Goal: Find specific page/section: Find specific page/section

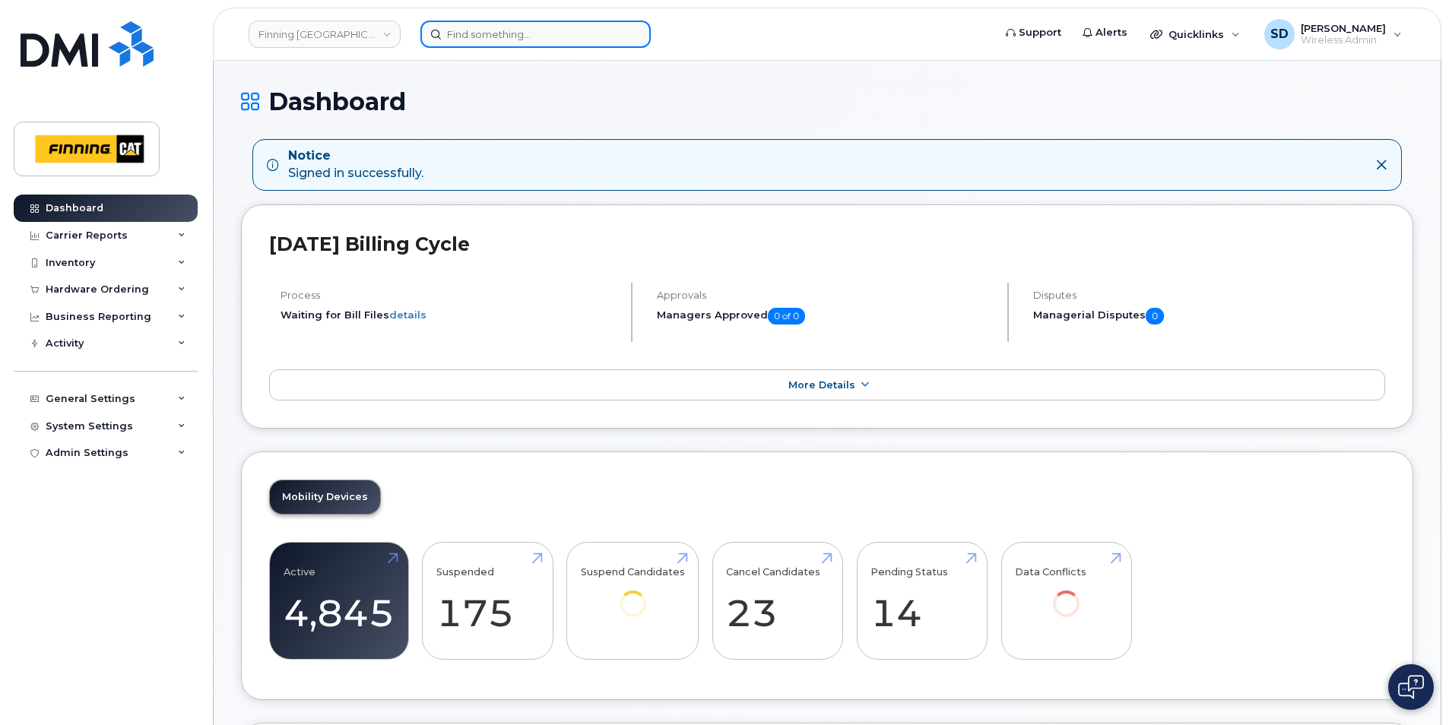
click at [569, 30] on input at bounding box center [535, 34] width 230 height 27
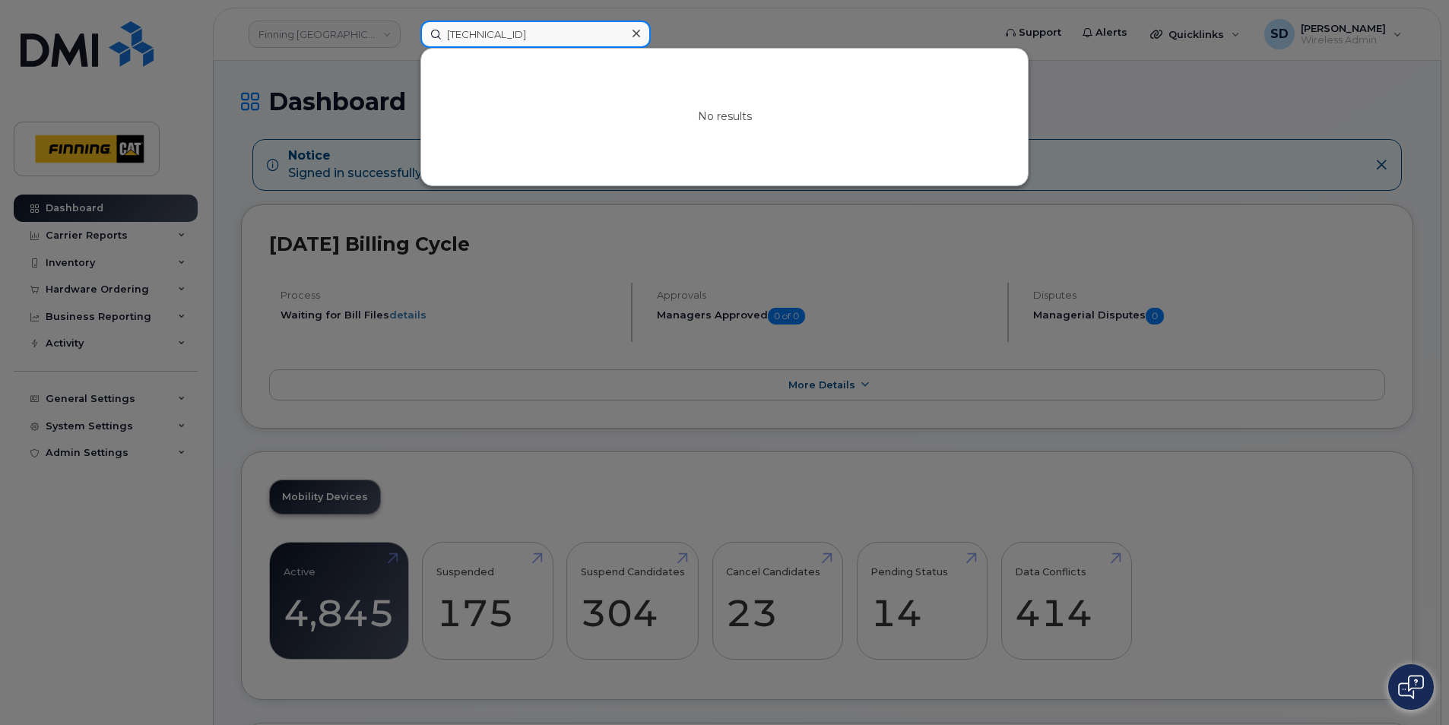
drag, startPoint x: 594, startPoint y: 35, endPoint x: 271, endPoint y: 50, distance: 324.2
click at [408, 48] on div "8912230102351111095 No results" at bounding box center [701, 34] width 587 height 27
drag, startPoint x: 328, startPoint y: 368, endPoint x: 328, endPoint y: 360, distance: 8.4
click at [328, 368] on div at bounding box center [724, 362] width 1449 height 725
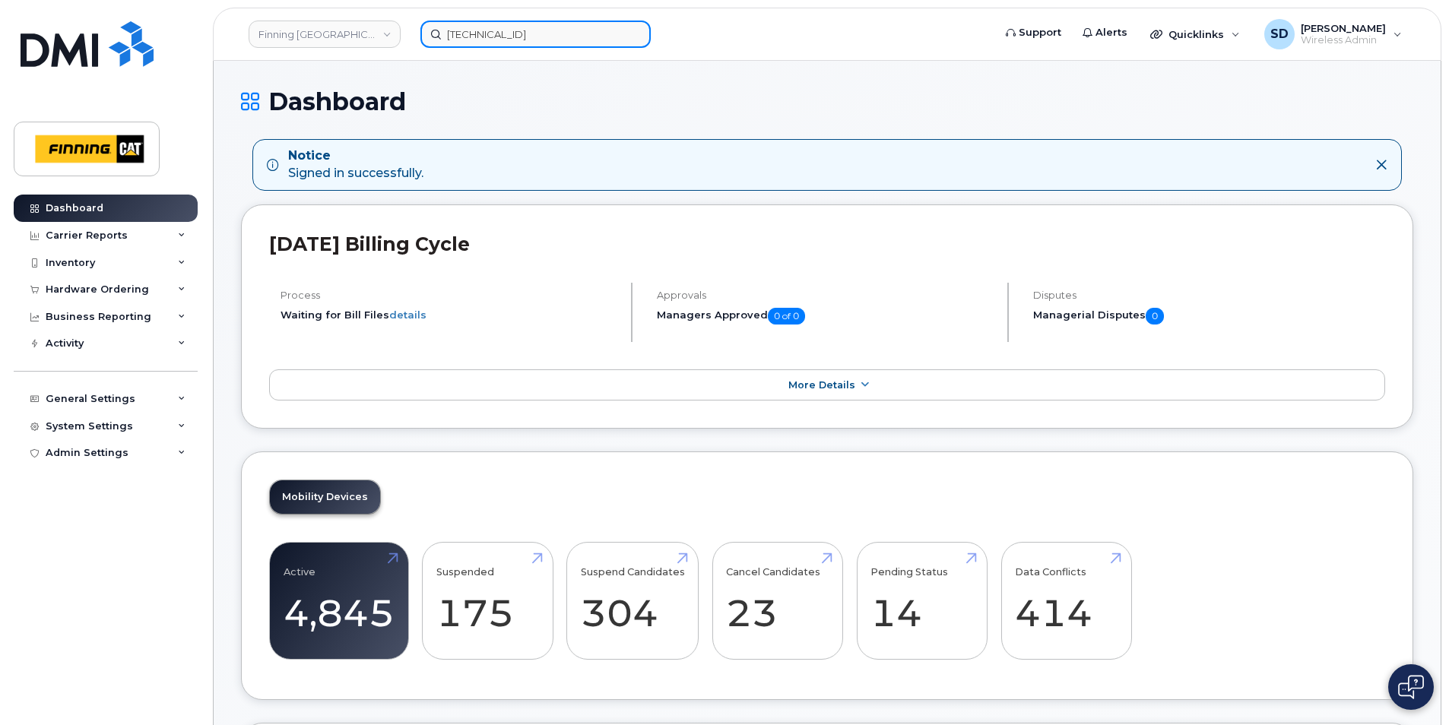
drag, startPoint x: 490, startPoint y: 40, endPoint x: 499, endPoint y: 40, distance: 9.1
click at [490, 40] on input "8912230102351111095" at bounding box center [535, 34] width 230 height 27
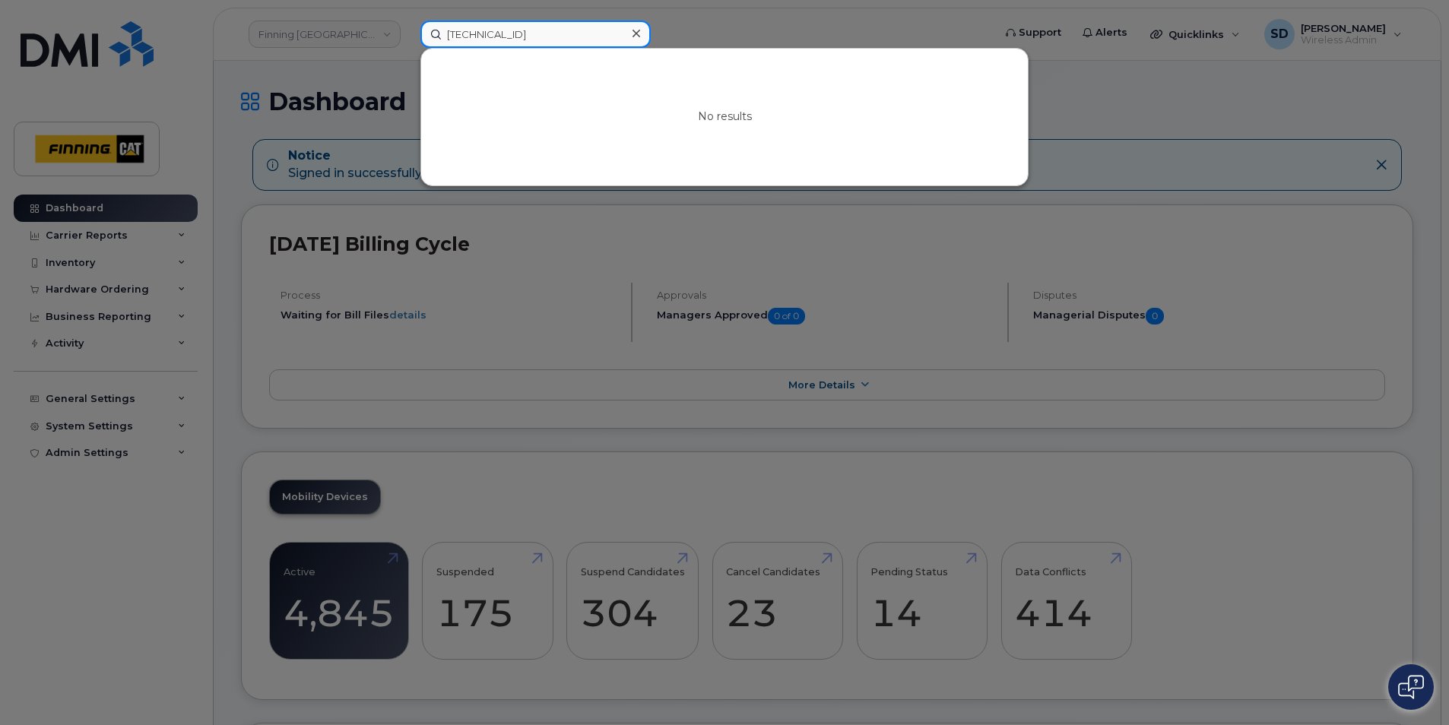
drag, startPoint x: 612, startPoint y: 28, endPoint x: 74, endPoint y: 27, distance: 538.2
click at [408, 21] on div "8912230102351111095 No results" at bounding box center [701, 34] width 587 height 27
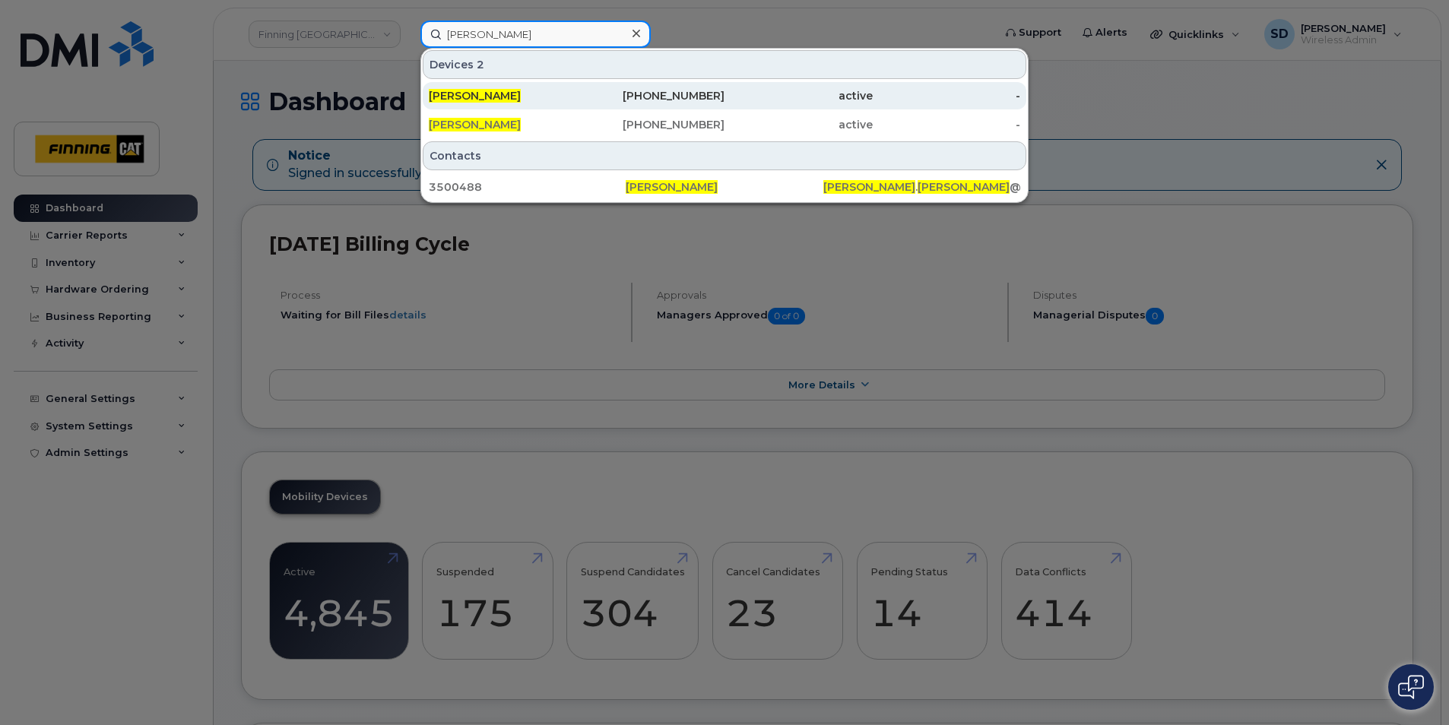
type input "Russel Woodward"
click at [442, 94] on span "Russel Woodward" at bounding box center [475, 96] width 92 height 14
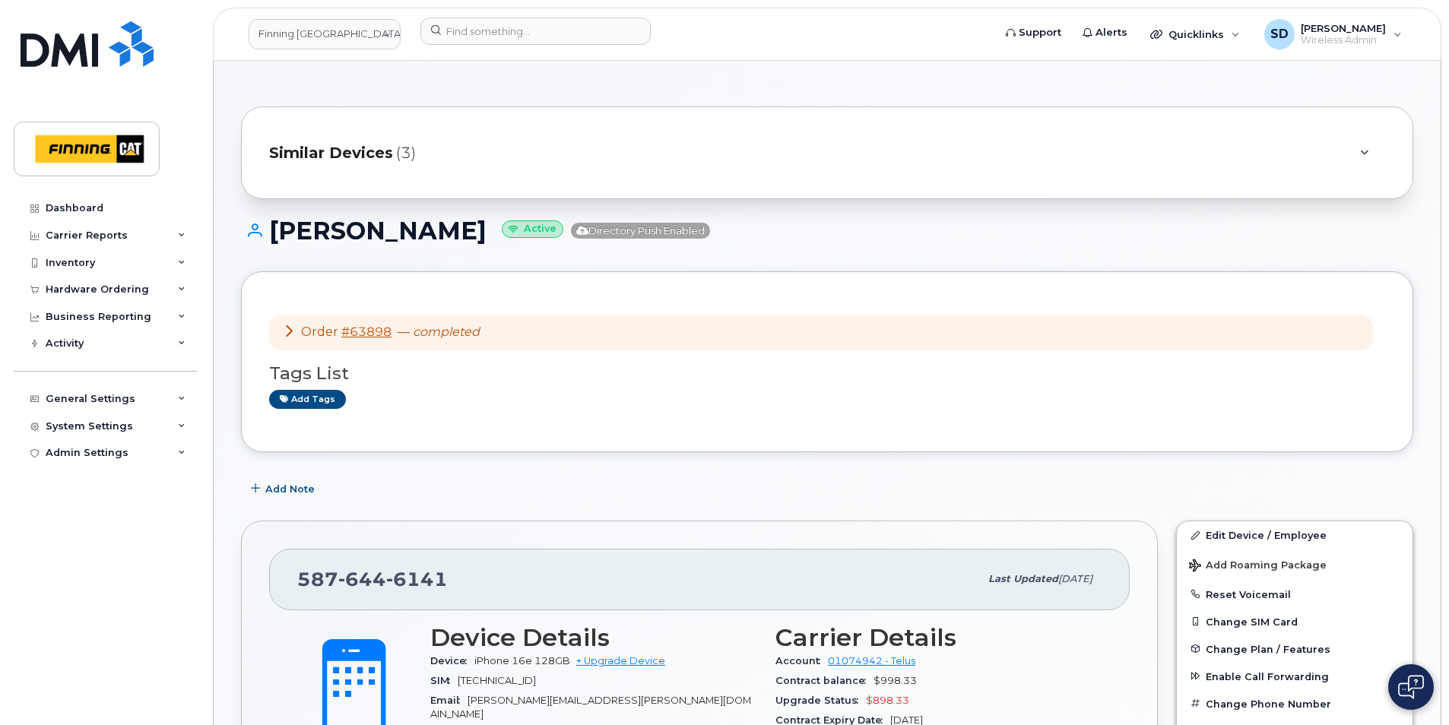
click at [342, 150] on span "Similar Devices" at bounding box center [331, 153] width 124 height 22
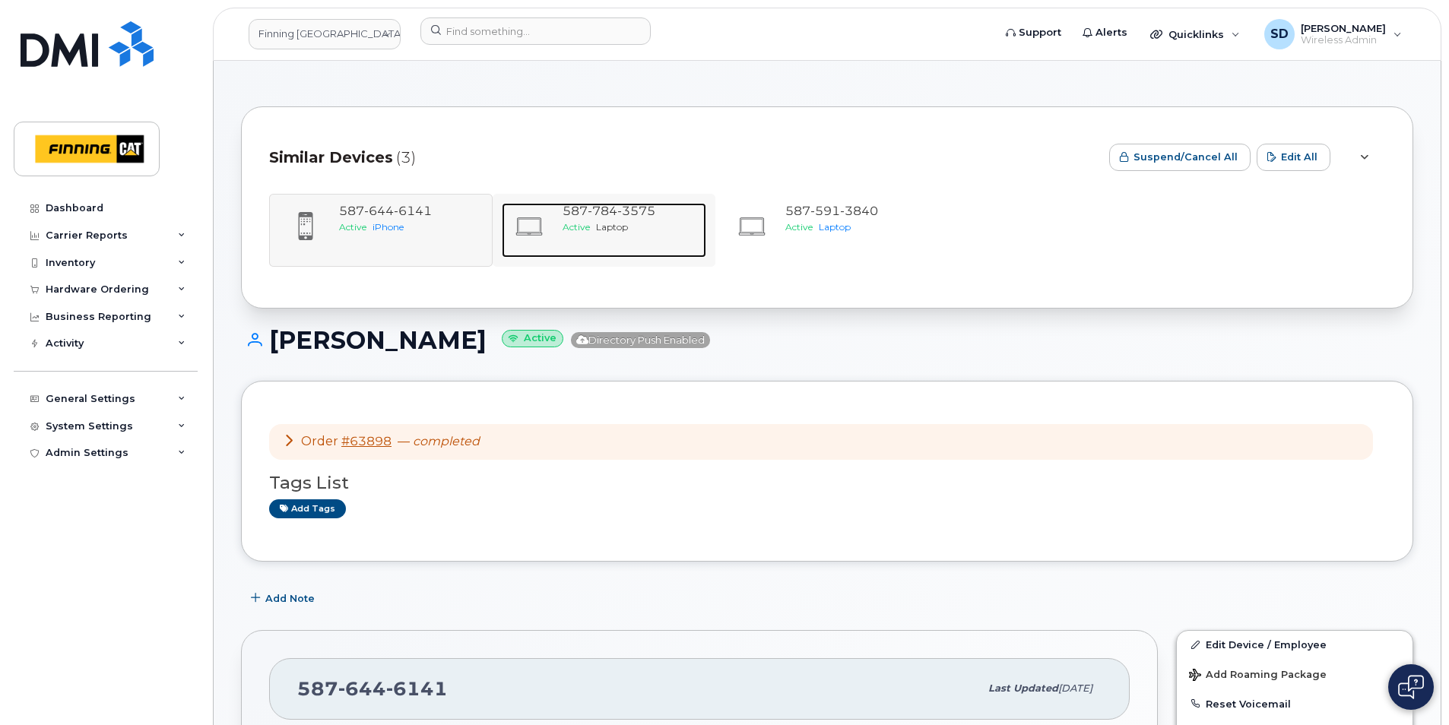
click at [607, 218] on div "587 784 3575" at bounding box center [632, 211] width 138 height 17
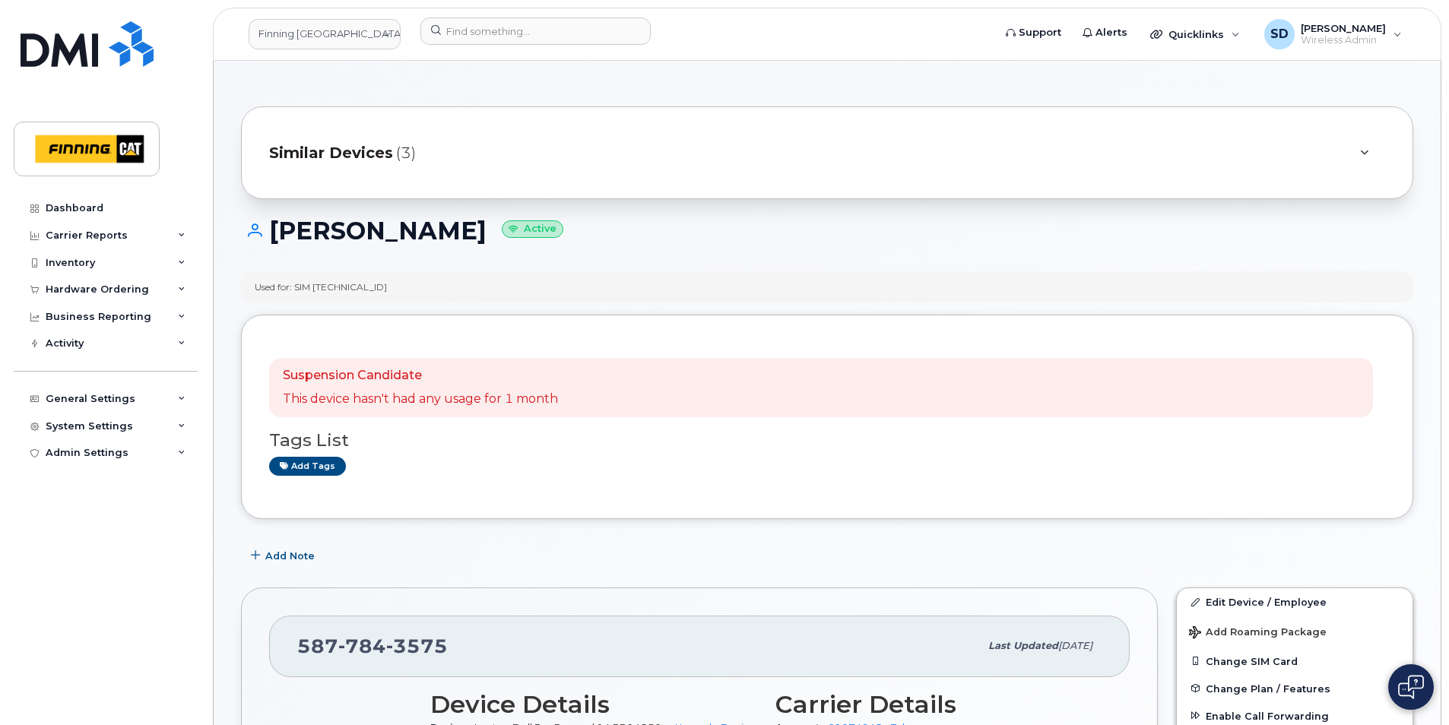
click at [338, 151] on span "Similar Devices" at bounding box center [331, 153] width 124 height 22
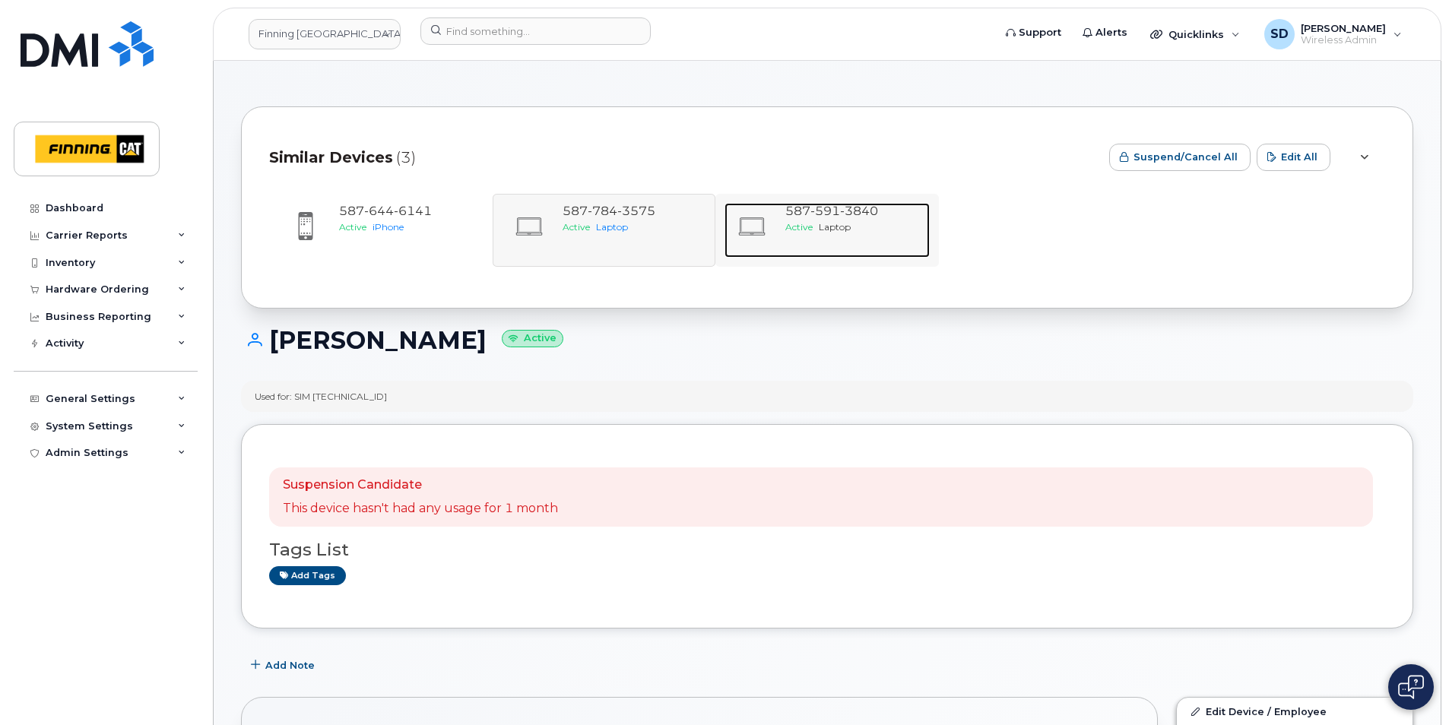
click at [817, 219] on div "587 591 3840" at bounding box center [854, 211] width 138 height 17
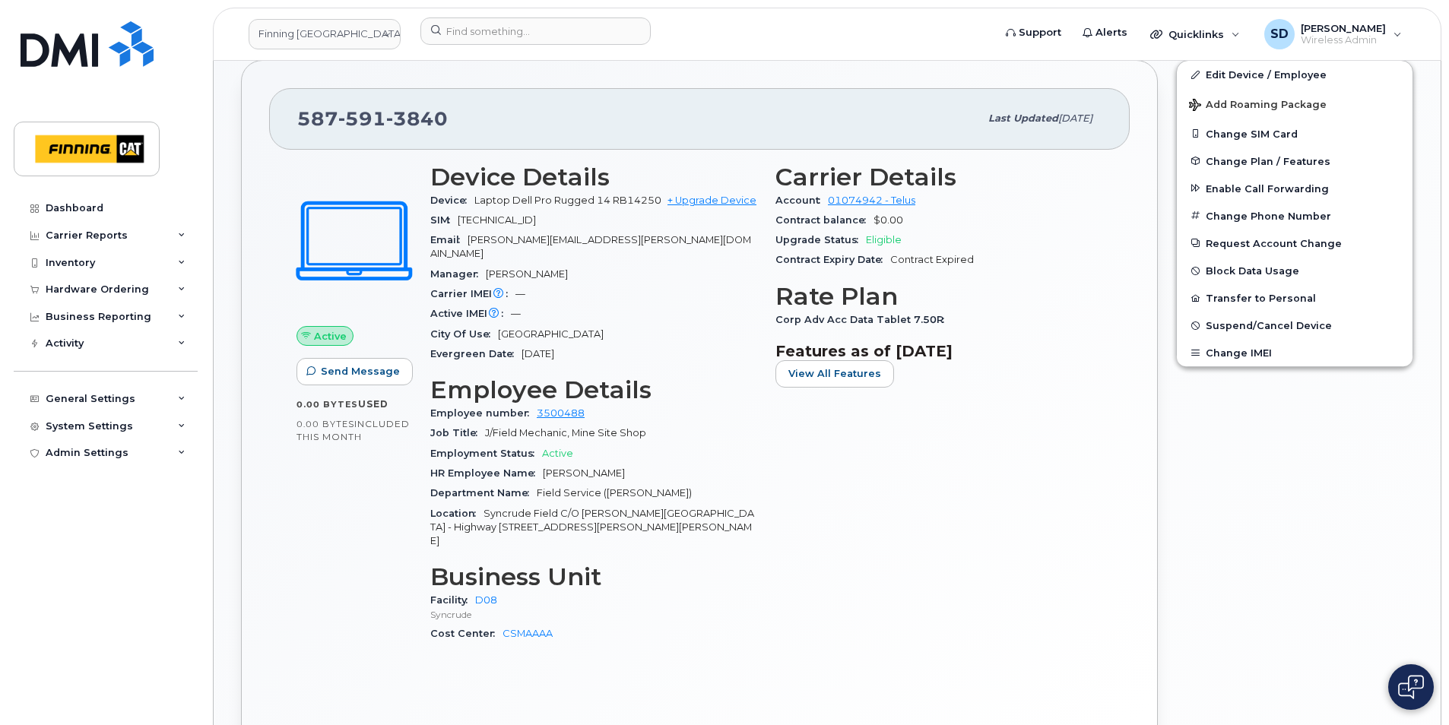
scroll to position [228, 0]
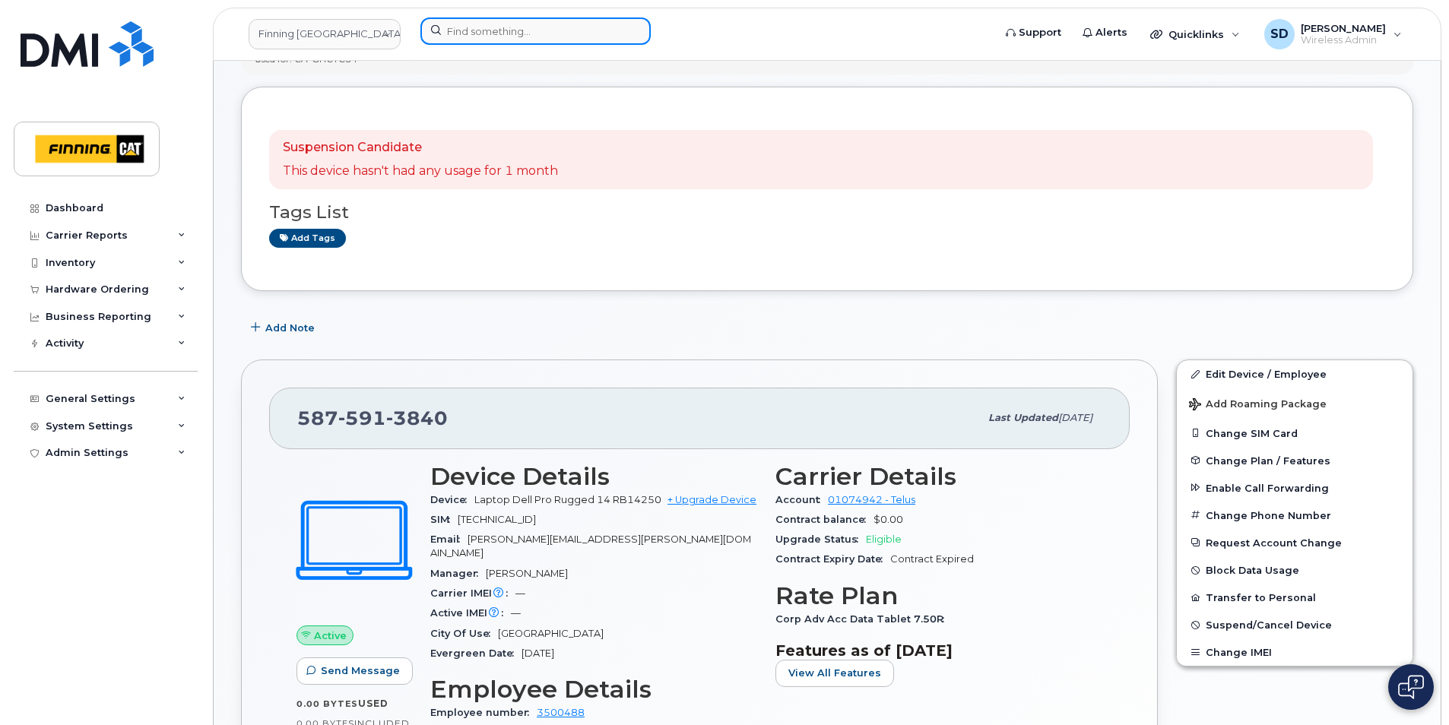
click at [471, 29] on input at bounding box center [535, 30] width 230 height 27
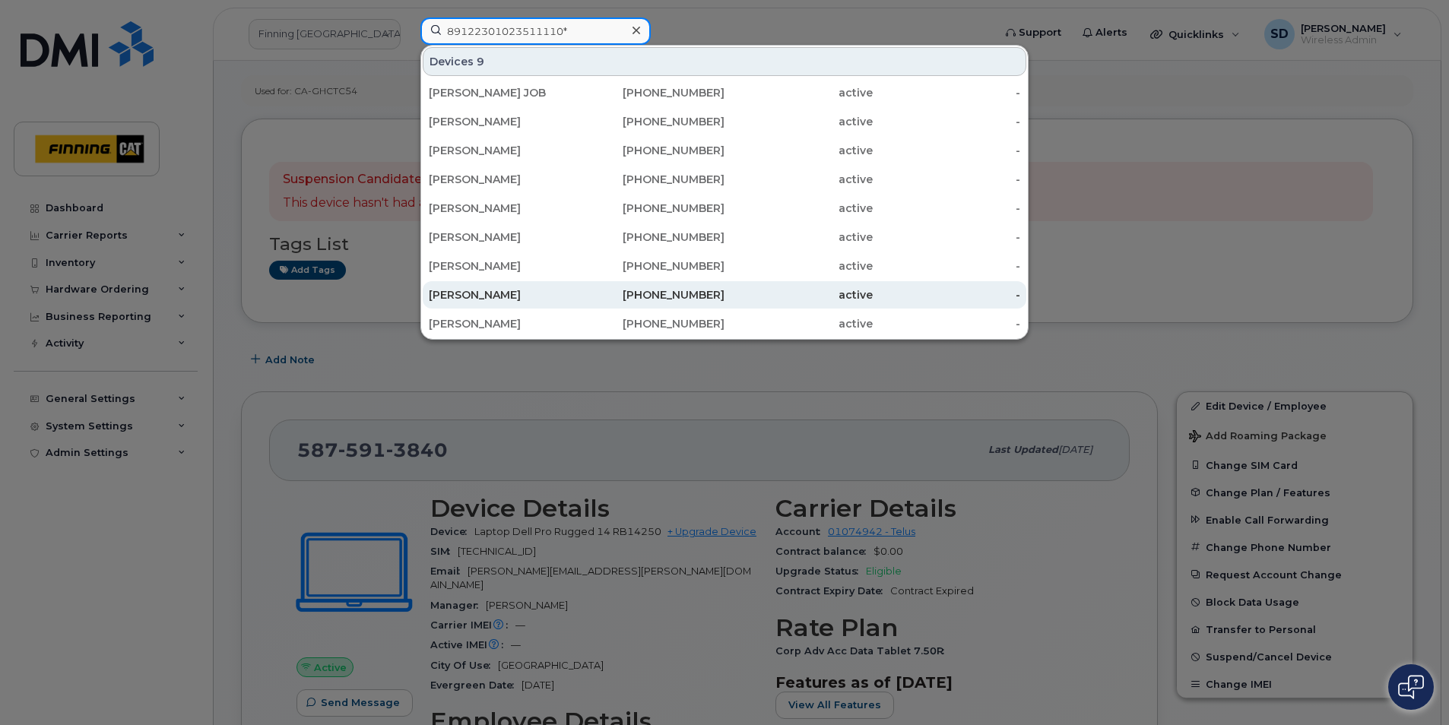
scroll to position [152, 0]
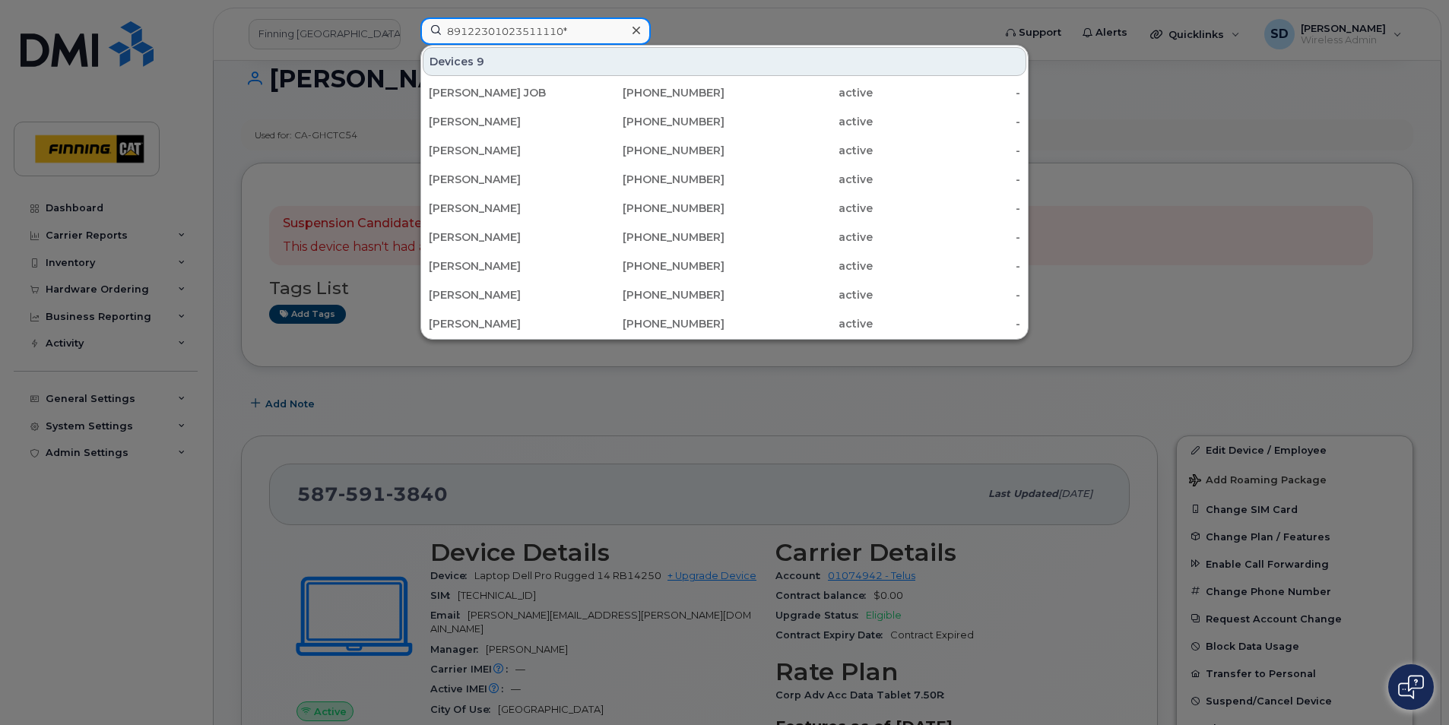
type input "89122301023511110*"
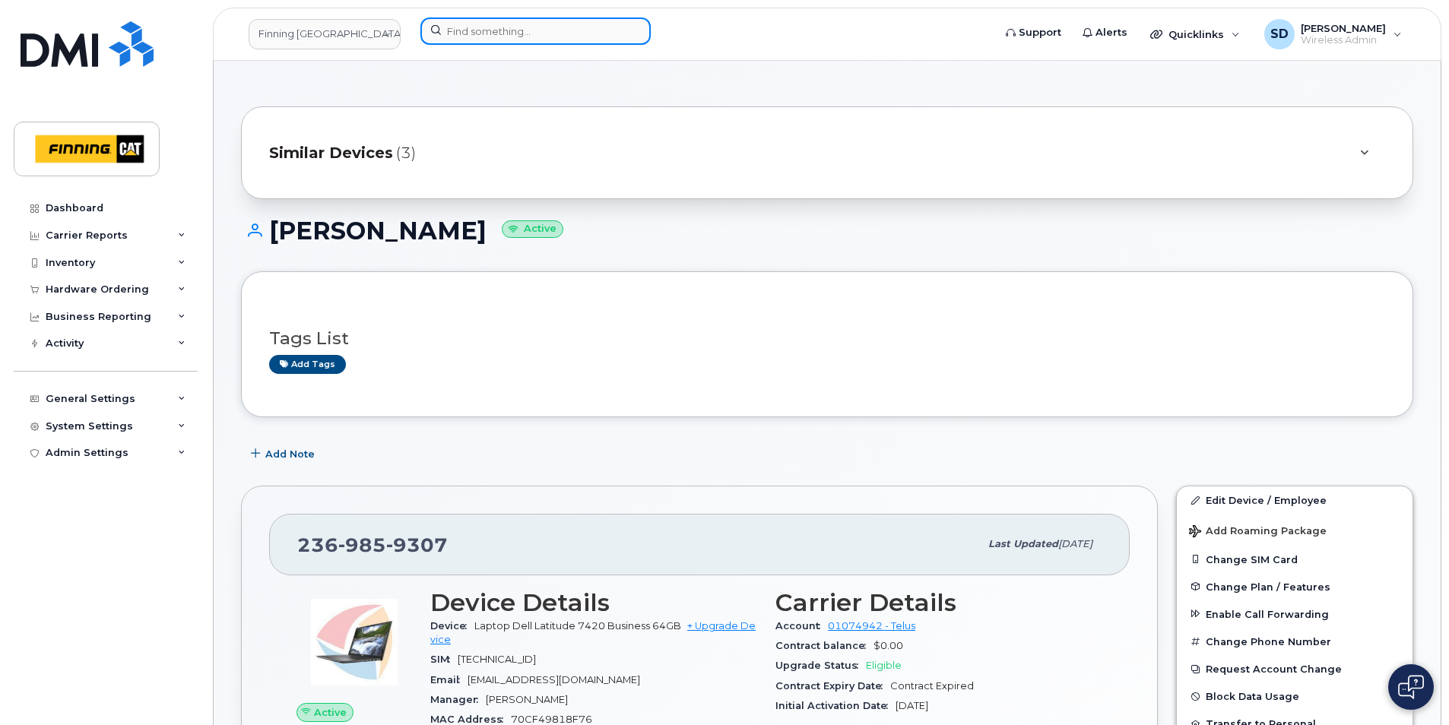
click at [493, 27] on input at bounding box center [535, 30] width 230 height 27
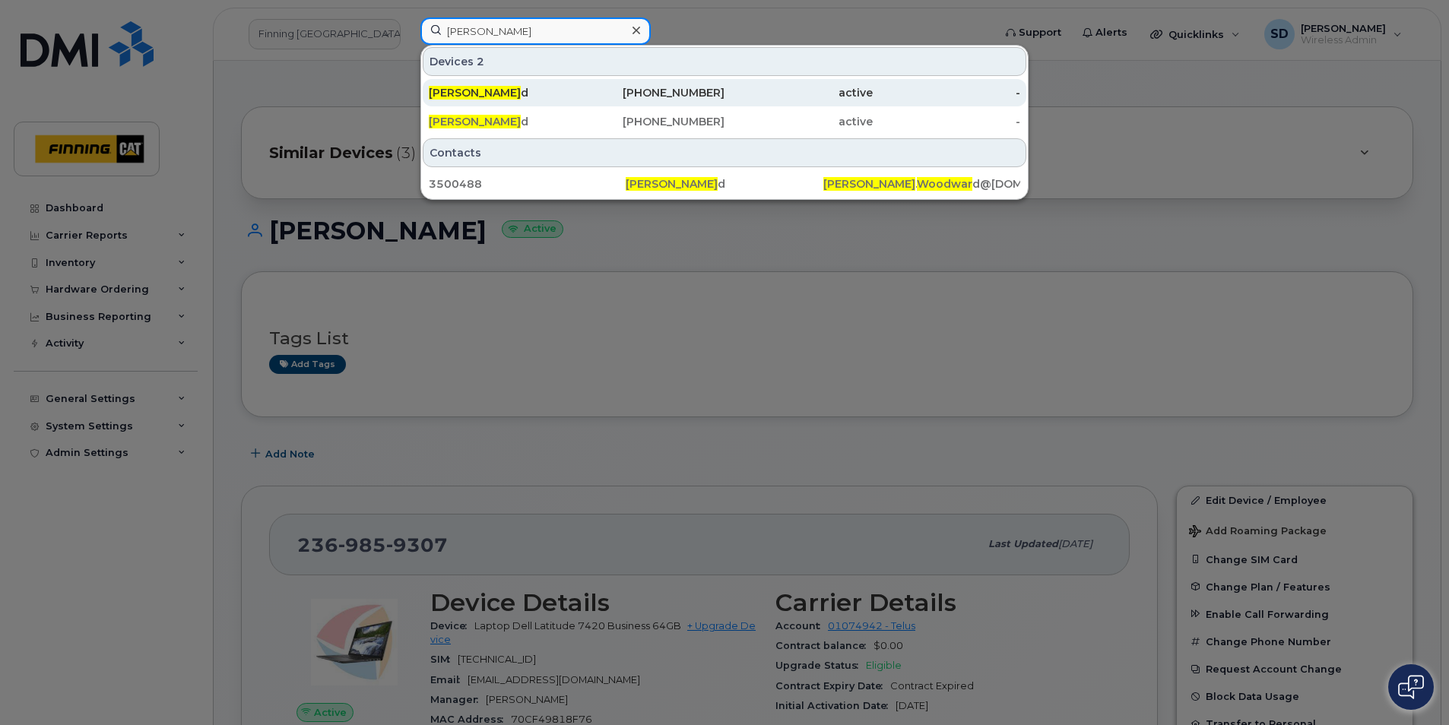
type input "Russel Woodwar"
click at [464, 90] on span "Russel Woodwar" at bounding box center [475, 93] width 92 height 14
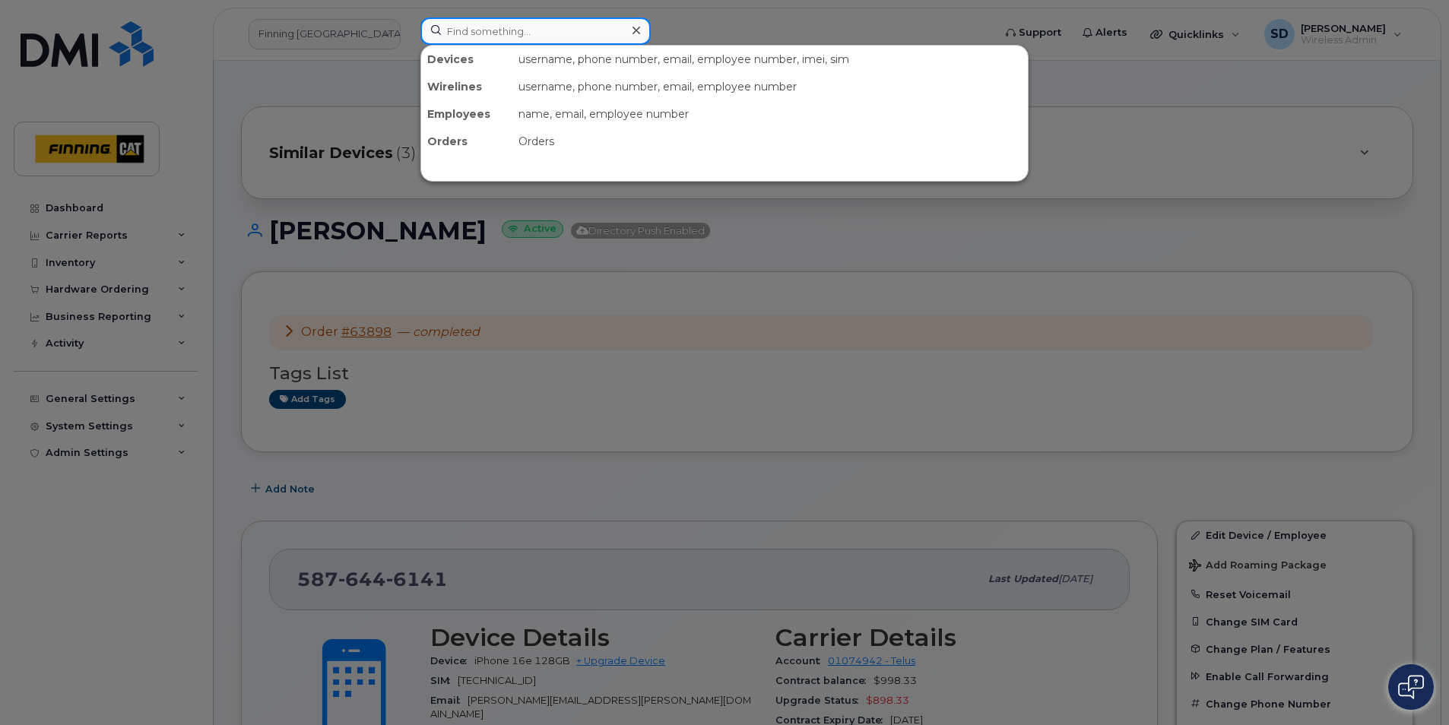
click at [475, 33] on input at bounding box center [535, 30] width 230 height 27
paste input "+15876446141"
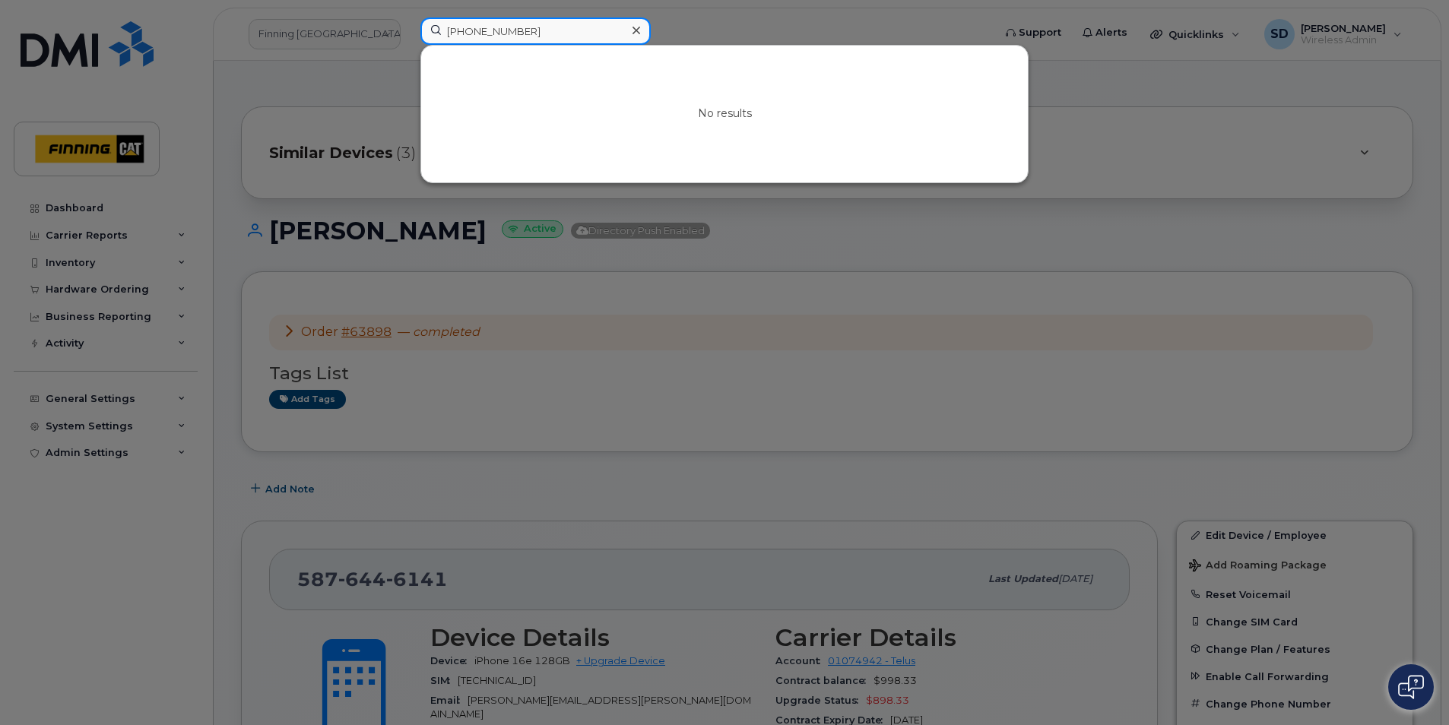
drag, startPoint x: 453, startPoint y: 36, endPoint x: 433, endPoint y: 30, distance: 20.7
click at [433, 30] on input "+15876446141" at bounding box center [535, 30] width 230 height 27
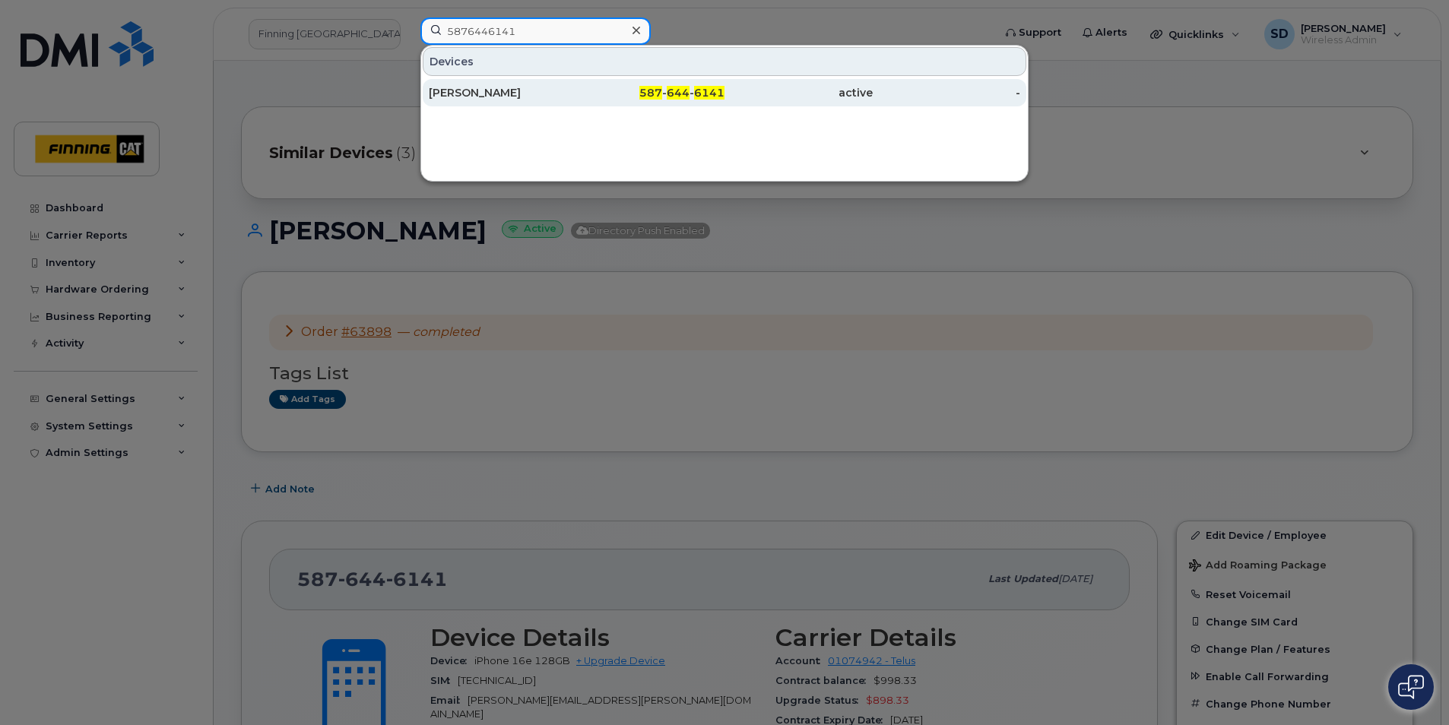
type input "5876446141"
click at [519, 96] on div "[PERSON_NAME]" at bounding box center [503, 92] width 148 height 15
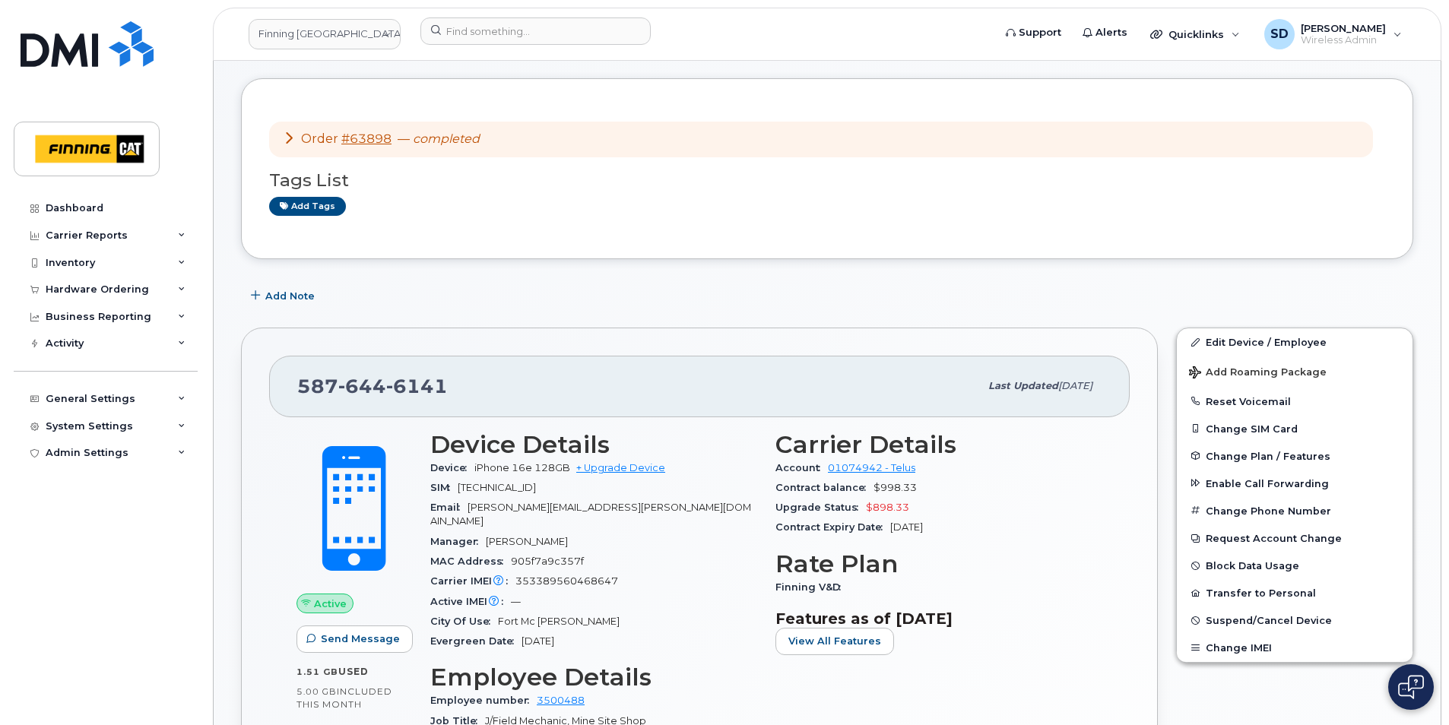
scroll to position [76, 0]
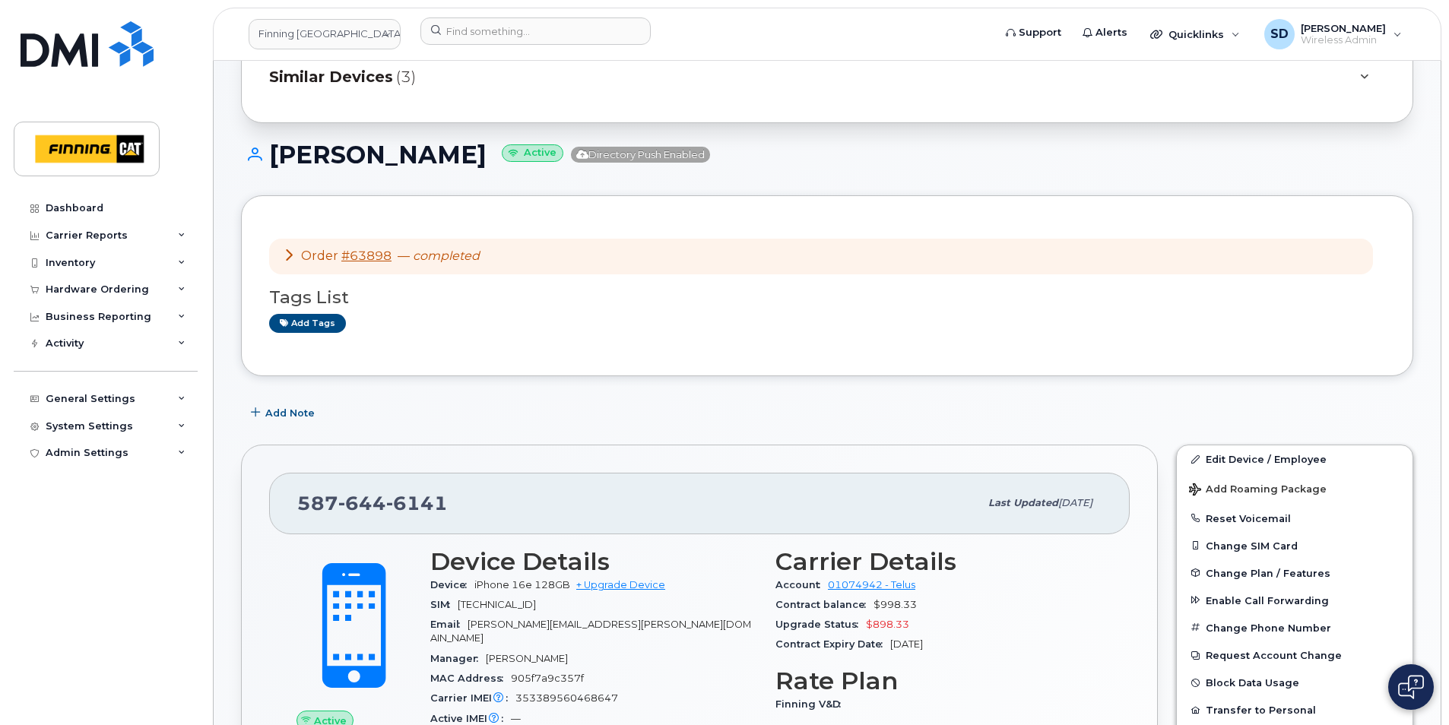
drag, startPoint x: 389, startPoint y: 64, endPoint x: 381, endPoint y: 75, distance: 14.1
click at [389, 65] on div "Similar Devices (3)" at bounding box center [805, 77] width 1073 height 36
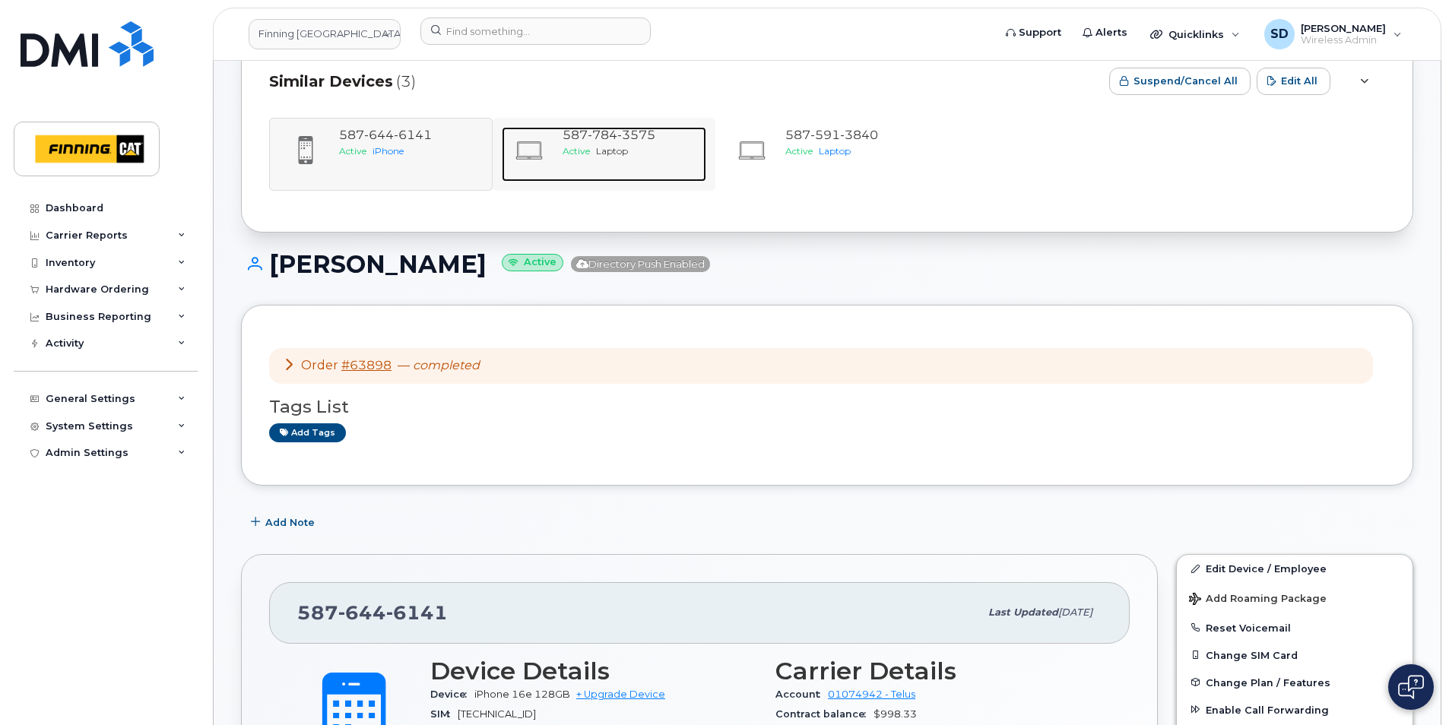
click at [575, 154] on span "Active" at bounding box center [576, 150] width 27 height 11
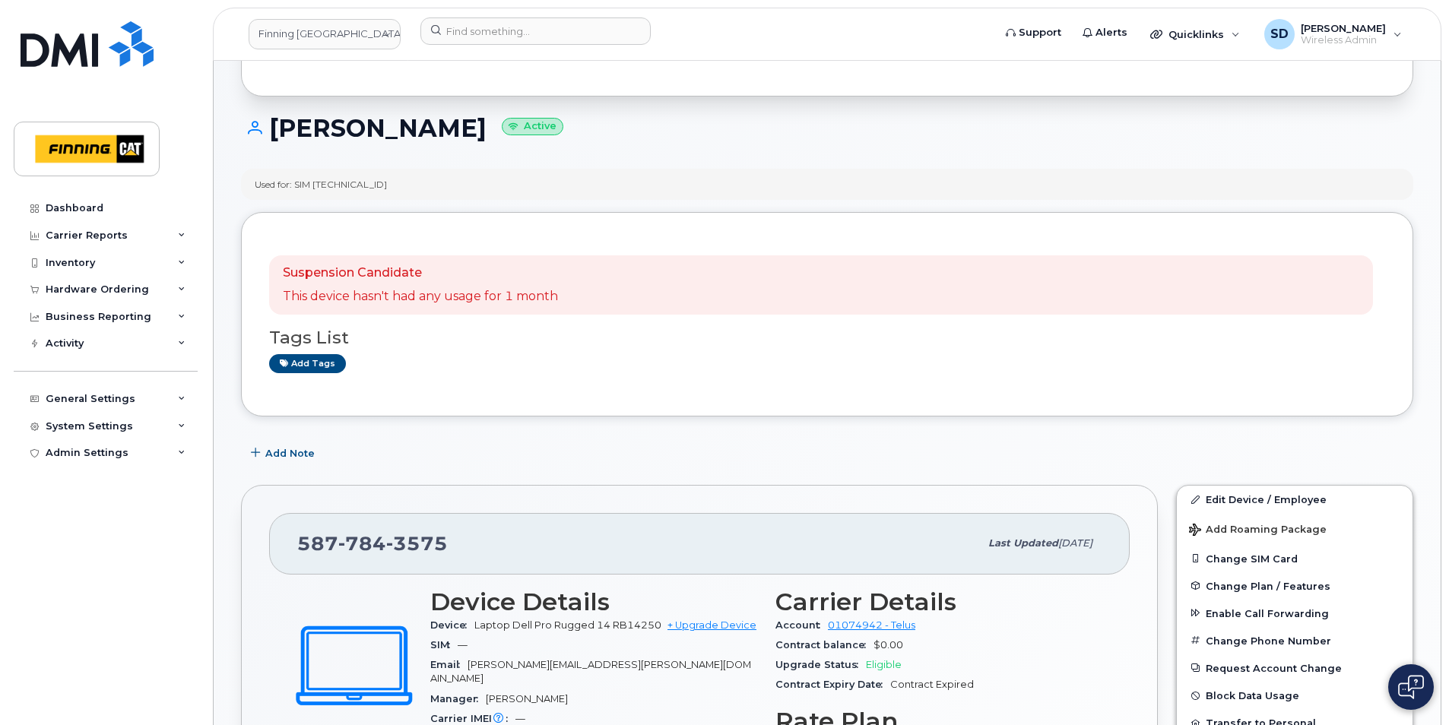
scroll to position [76, 0]
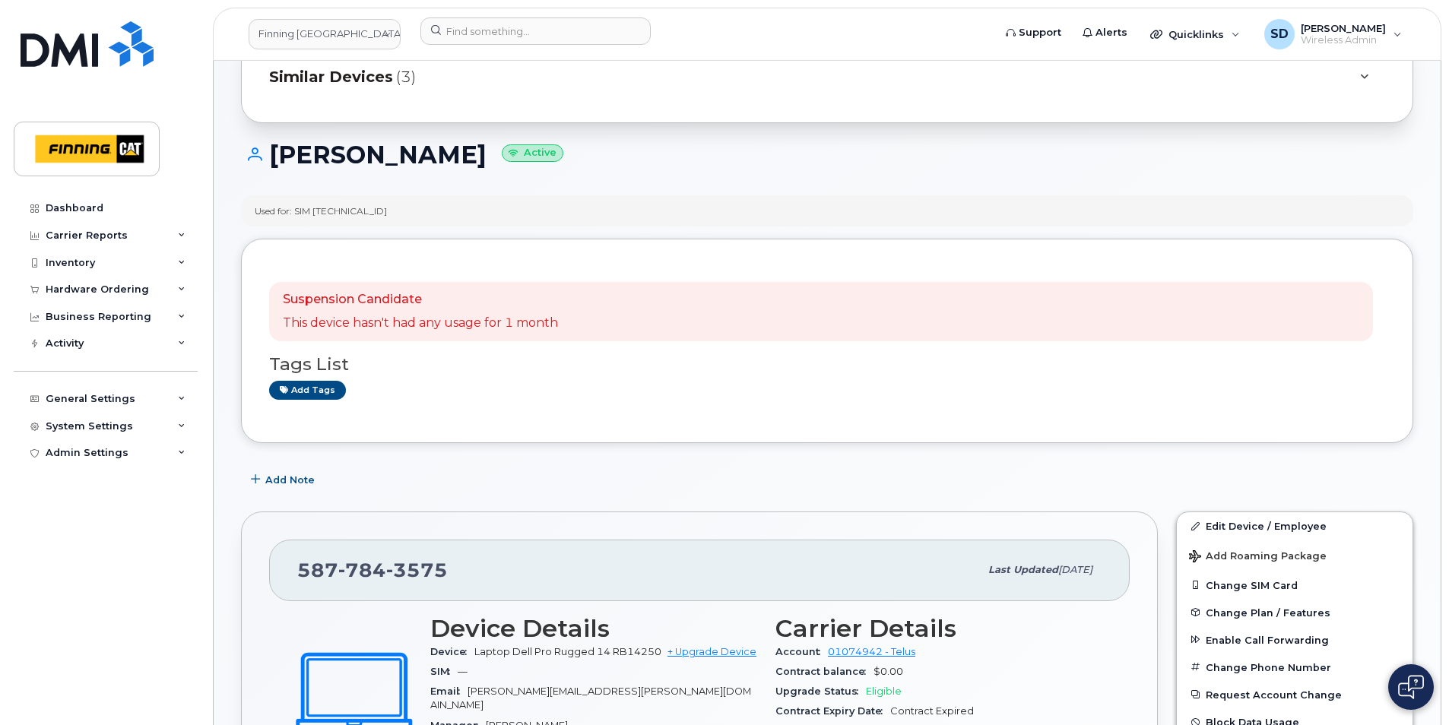
drag, startPoint x: 445, startPoint y: 209, endPoint x: 319, endPoint y: 209, distance: 126.2
click at [319, 209] on div "Used for: SIM [TECHNICAL_ID]" at bounding box center [827, 210] width 1172 height 31
copy div "[TECHNICAL_ID]"
drag, startPoint x: 451, startPoint y: 575, endPoint x: 301, endPoint y: 575, distance: 149.7
click at [300, 575] on div "[PHONE_NUMBER]" at bounding box center [638, 570] width 682 height 32
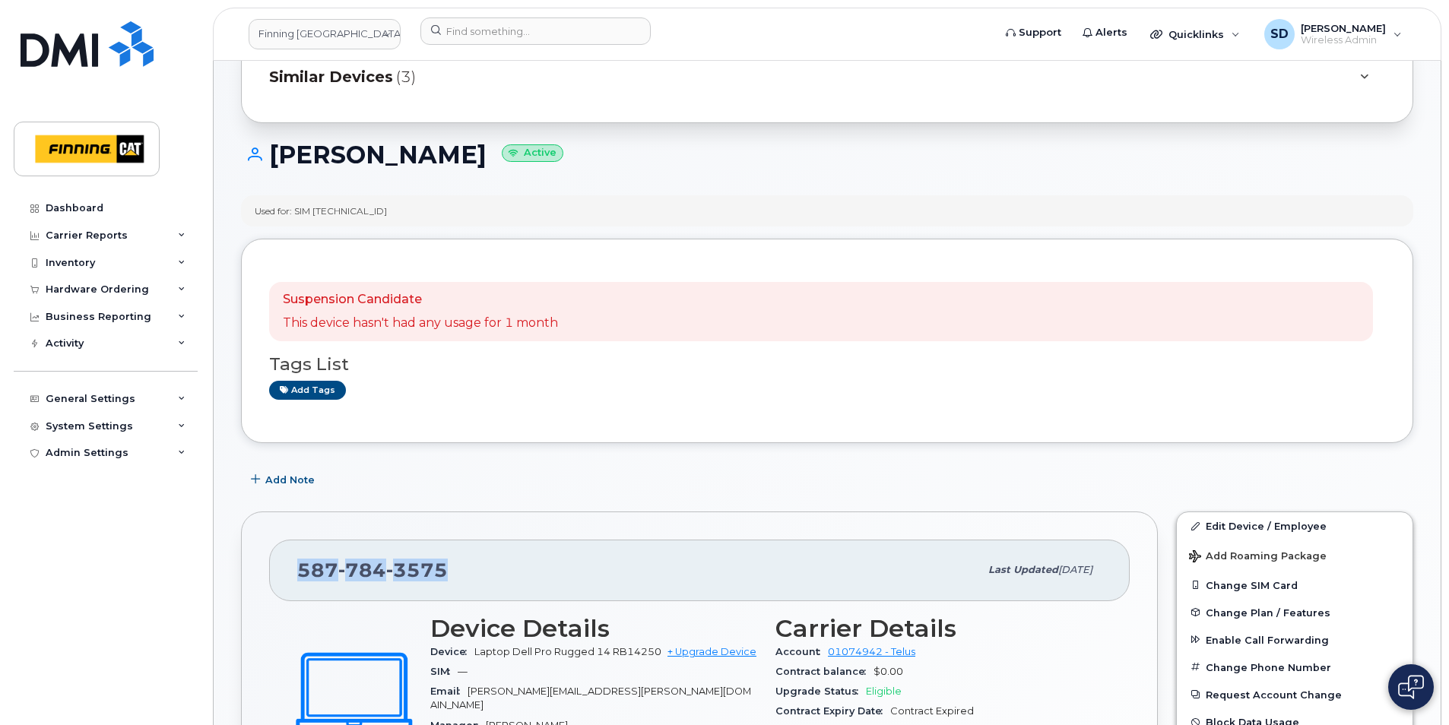
copy span "[PHONE_NUMBER]"
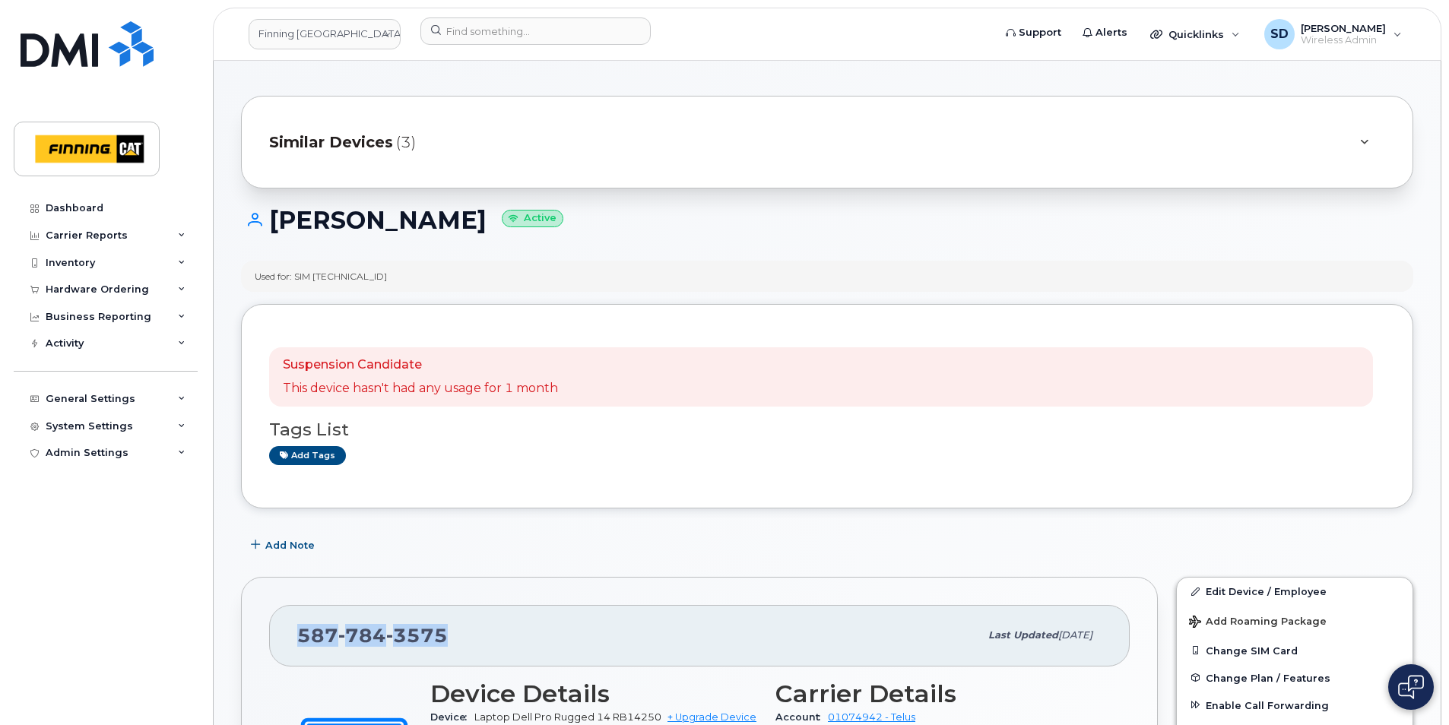
scroll to position [0, 0]
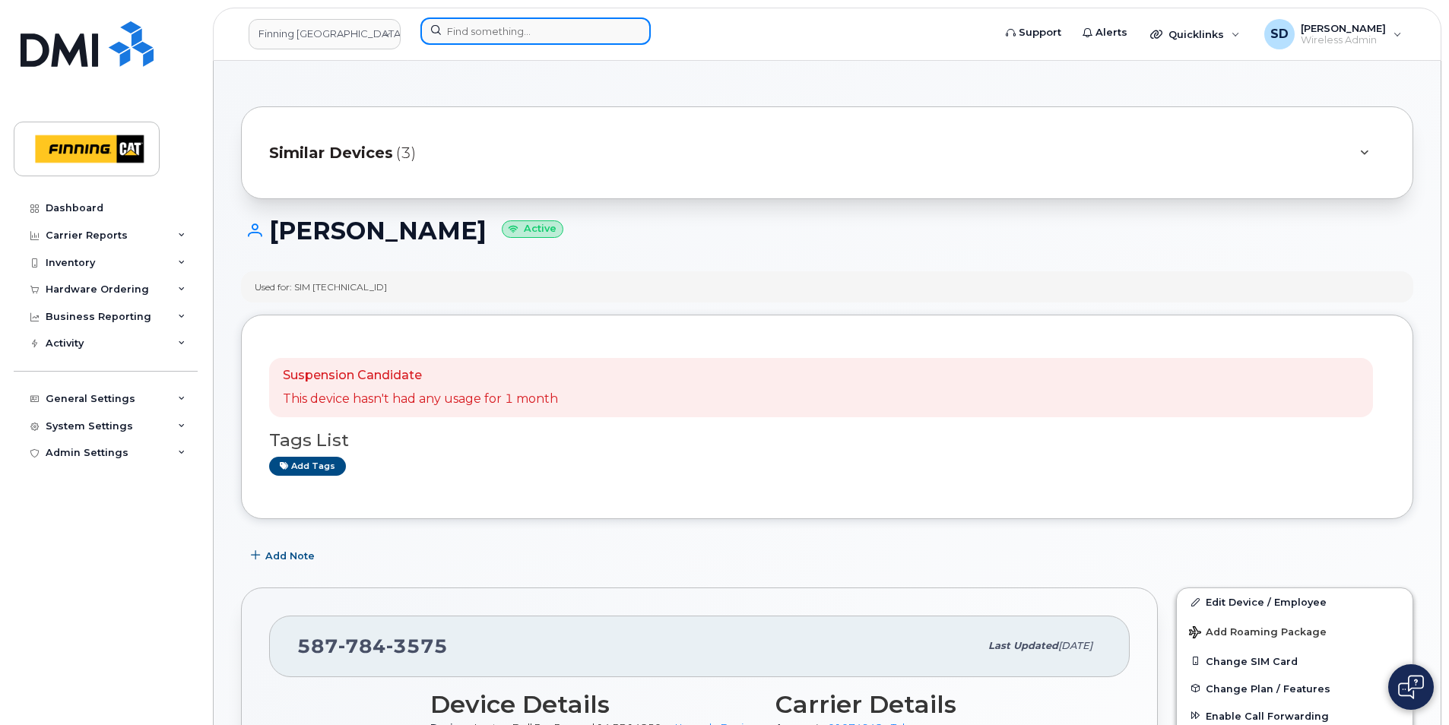
click at [448, 20] on input at bounding box center [535, 30] width 230 height 27
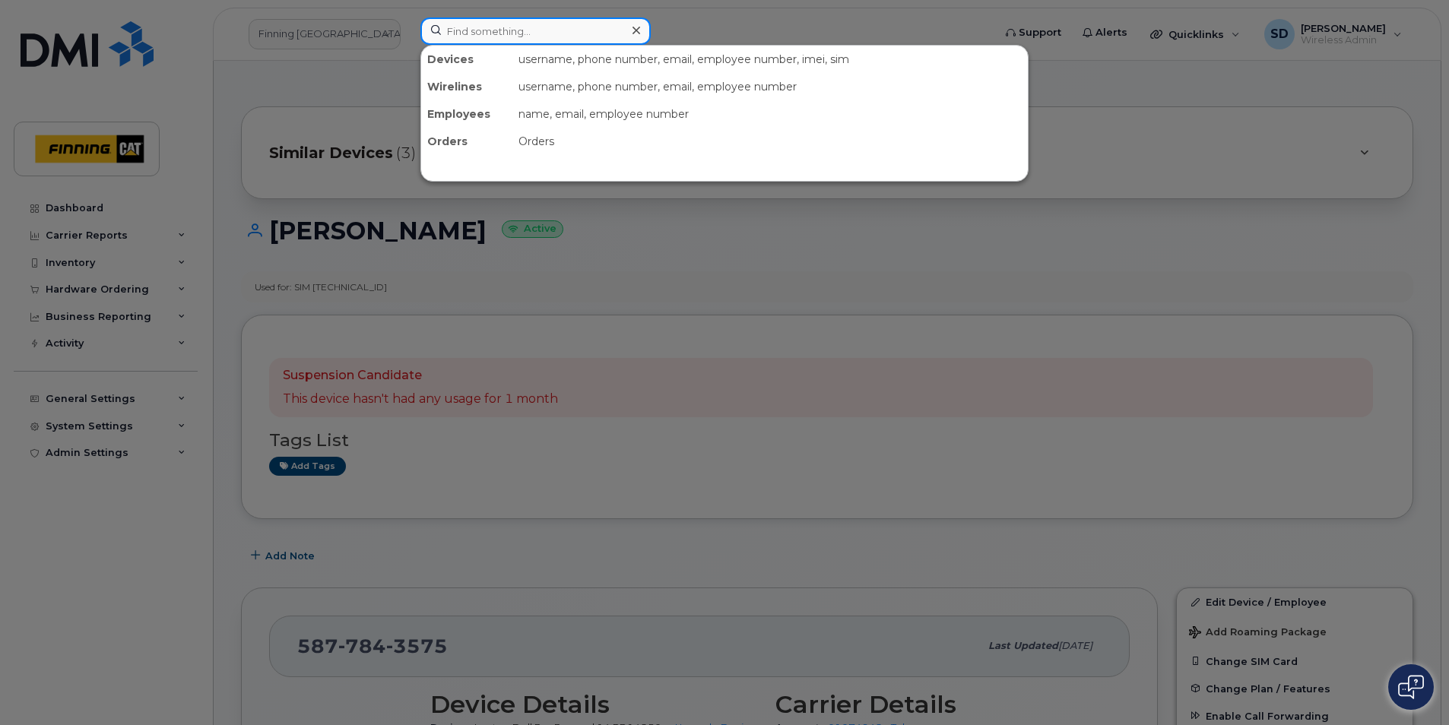
paste input "[GEOGRAPHIC_DATA]"
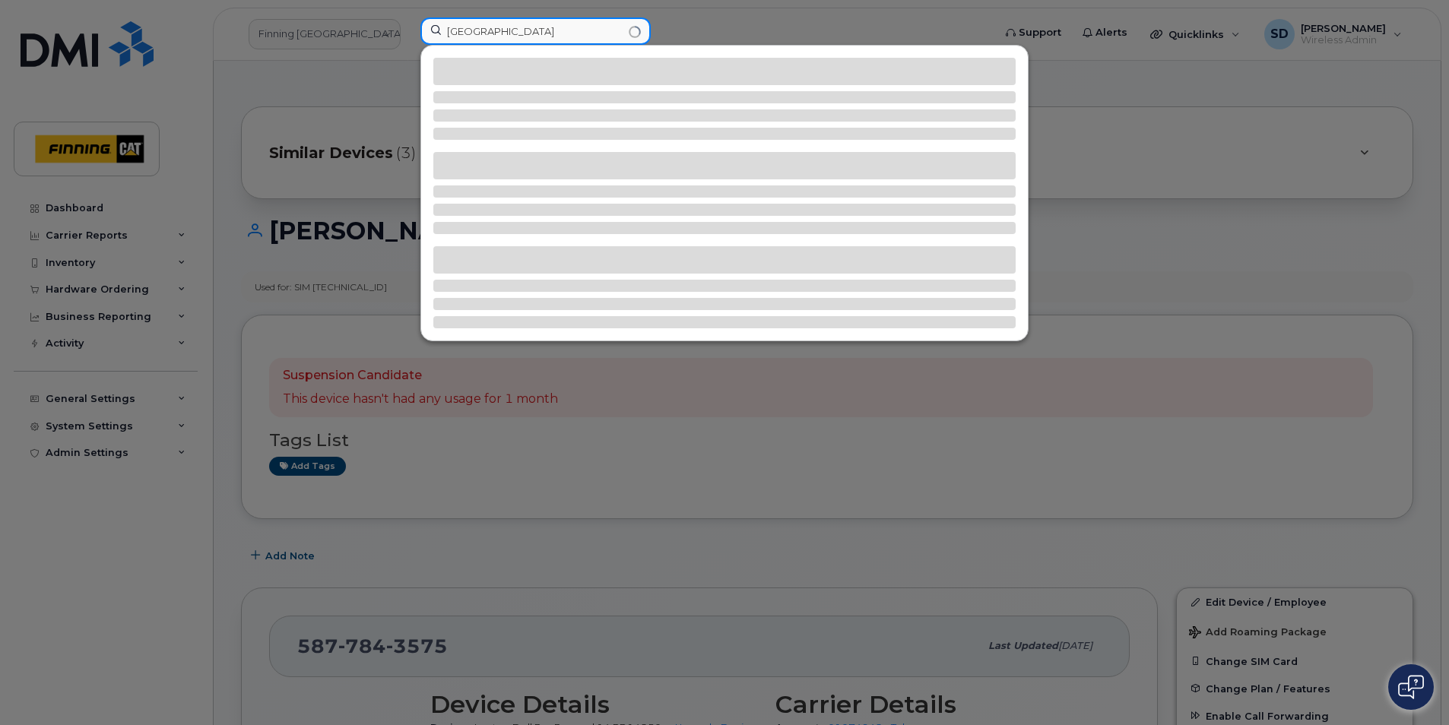
type input "[GEOGRAPHIC_DATA]"
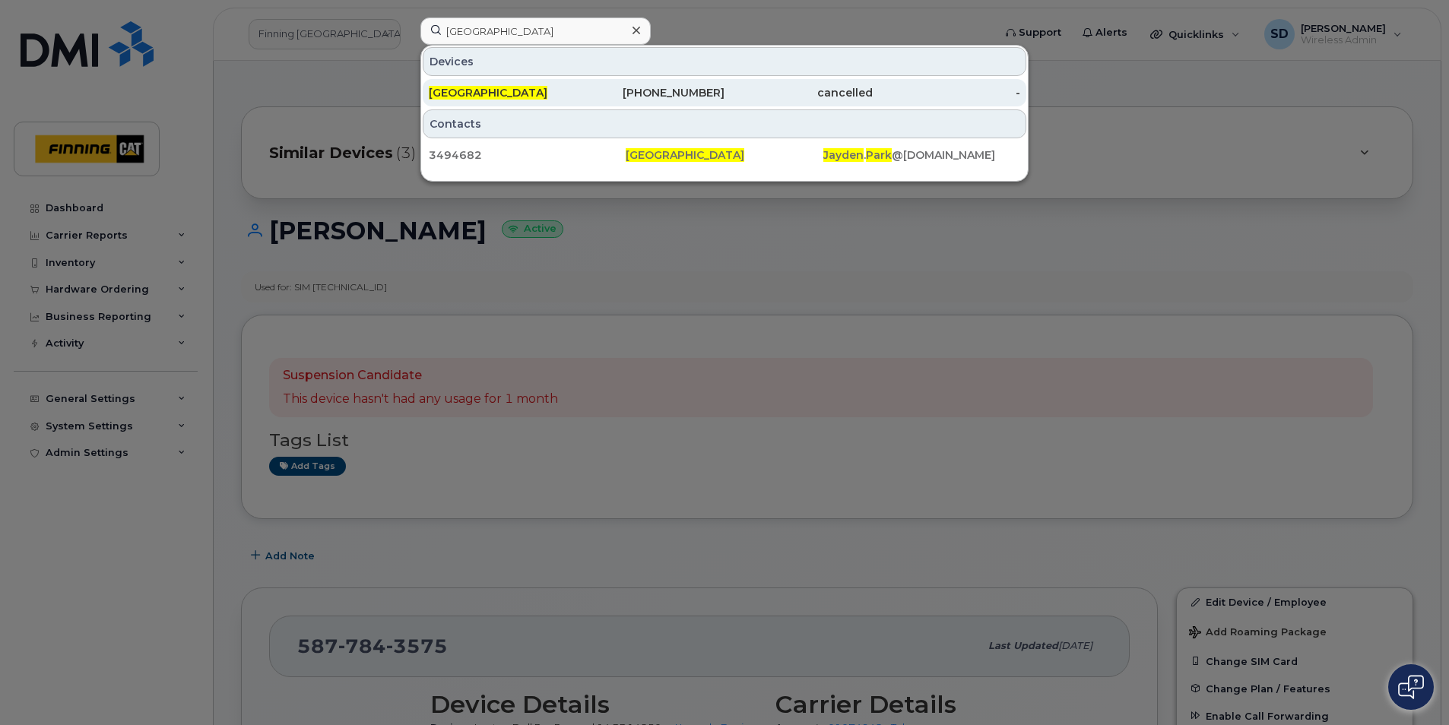
click at [577, 84] on div "[GEOGRAPHIC_DATA]" at bounding box center [651, 92] width 148 height 27
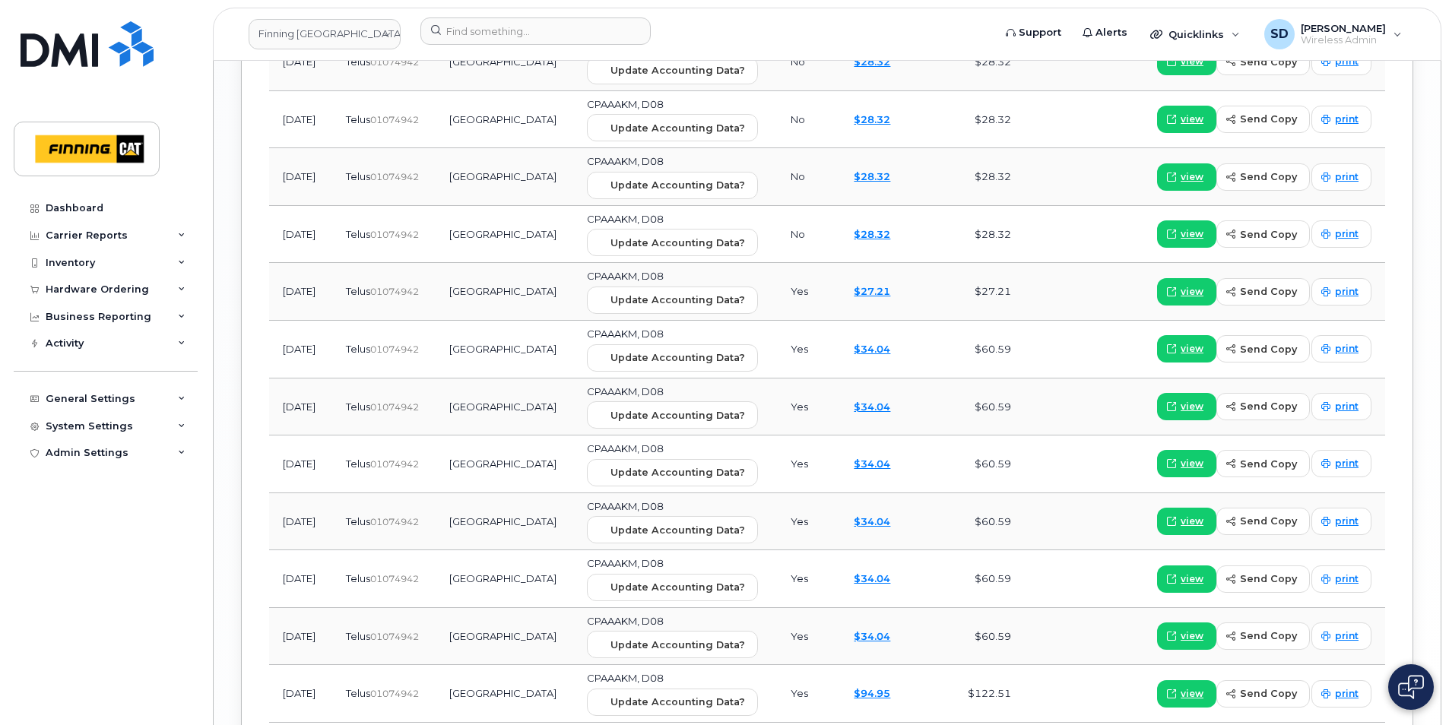
scroll to position [1994, 0]
